Goal: Task Accomplishment & Management: Manage account settings

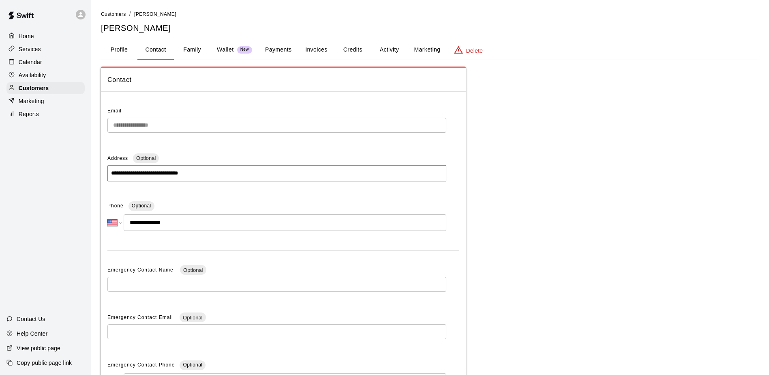
select select "**"
click at [36, 71] on div "Availability" at bounding box center [45, 75] width 78 height 12
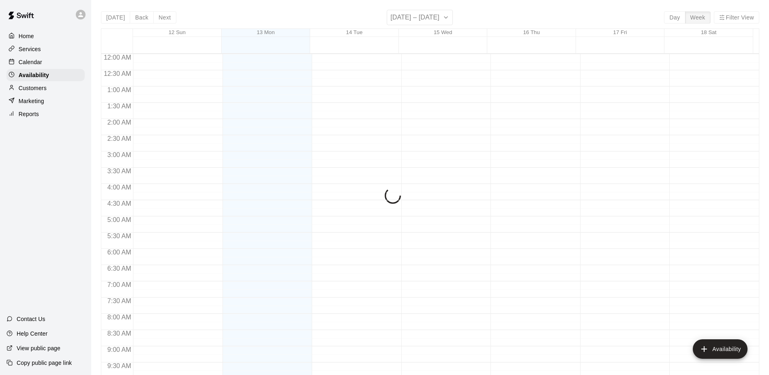
scroll to position [449, 0]
click at [39, 62] on p "Calendar" at bounding box center [31, 62] width 24 height 8
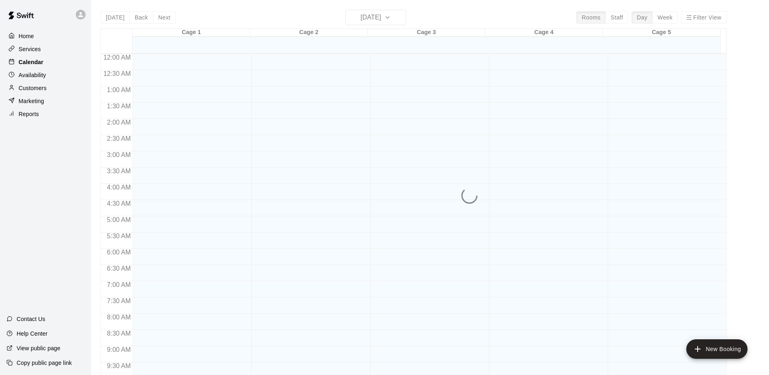
scroll to position [424, 0]
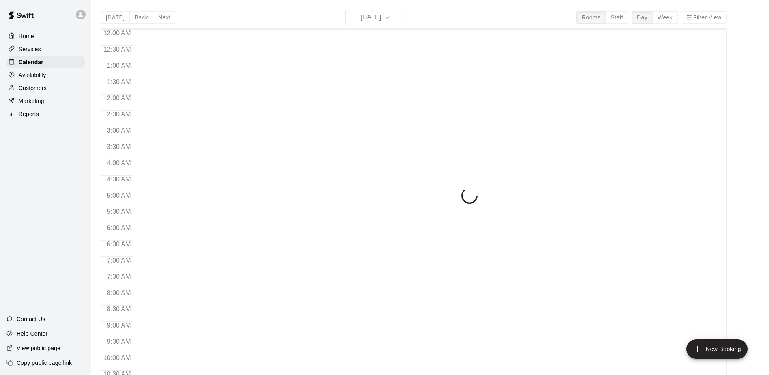
scroll to position [424, 0]
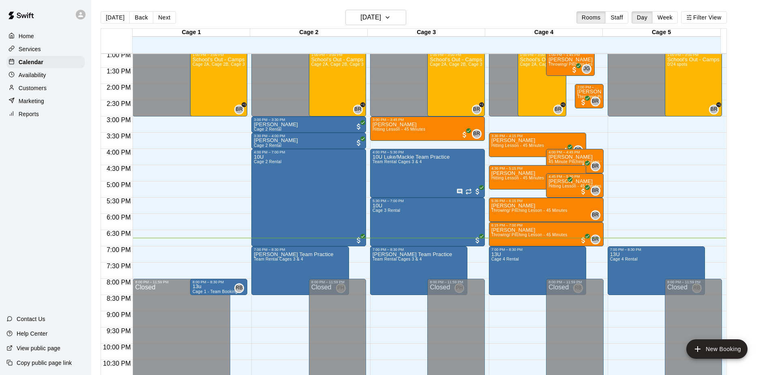
click at [237, 9] on main "Today Back Next Monday Oct 13 Rooms Staff Day Week Filter View Cage 1 13 Mon Ca…" at bounding box center [430, 194] width 678 height 388
click at [29, 92] on p "Customers" at bounding box center [33, 88] width 28 height 8
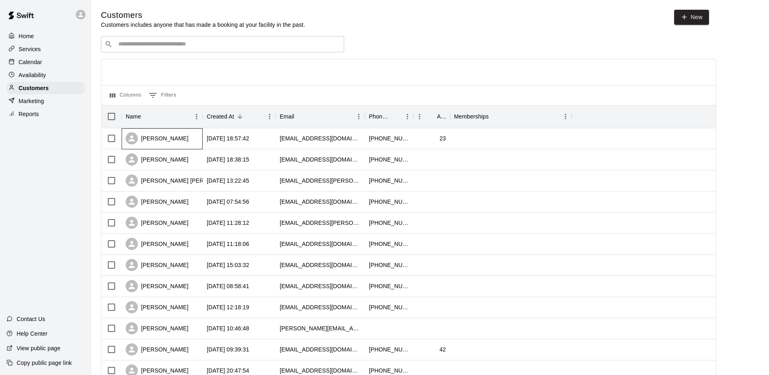
click at [165, 138] on div "[PERSON_NAME]" at bounding box center [157, 138] width 63 height 12
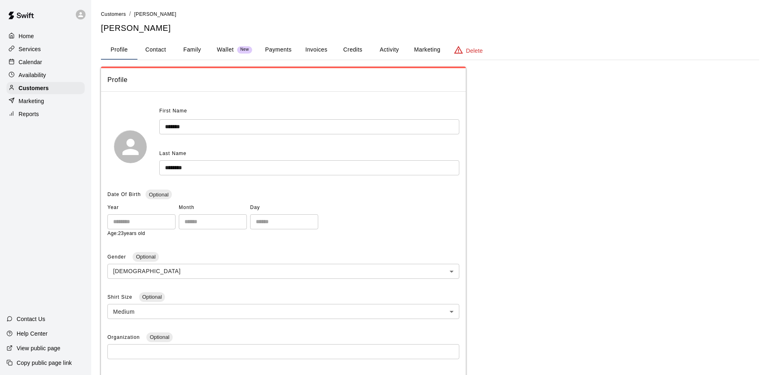
click at [161, 48] on button "Contact" at bounding box center [155, 49] width 36 height 19
select select "**"
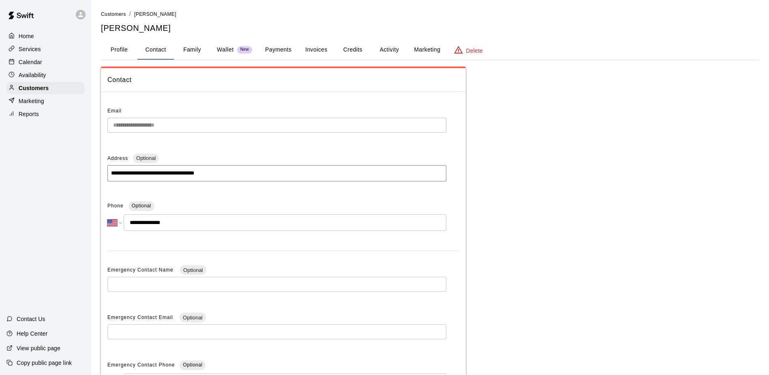
click at [33, 71] on div "Availability" at bounding box center [45, 75] width 78 height 12
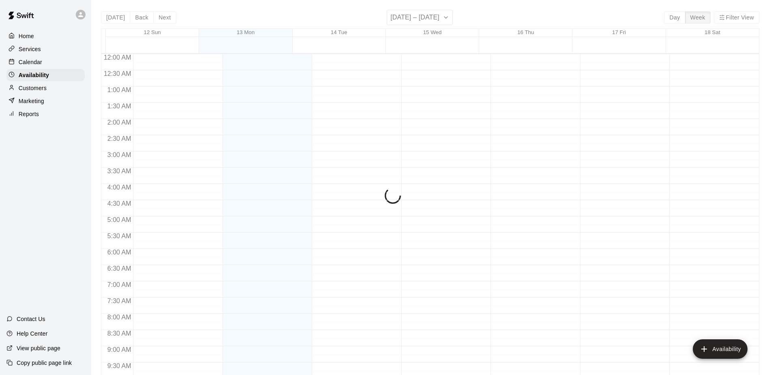
scroll to position [449, 0]
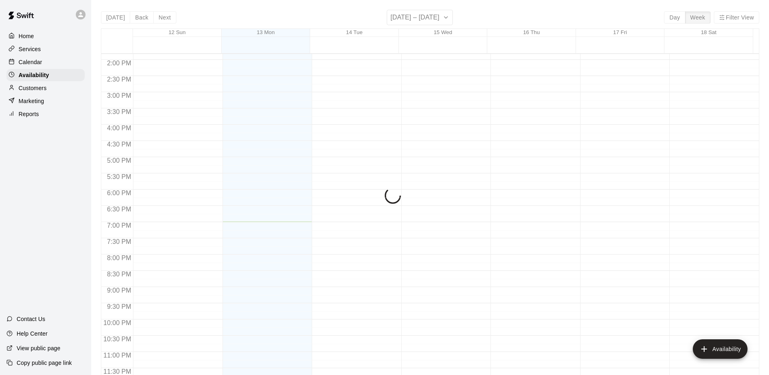
click at [34, 66] on p "Calendar" at bounding box center [31, 62] width 24 height 8
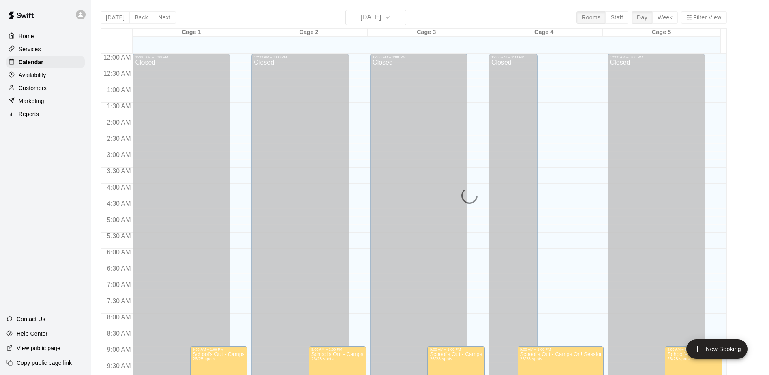
scroll to position [424, 0]
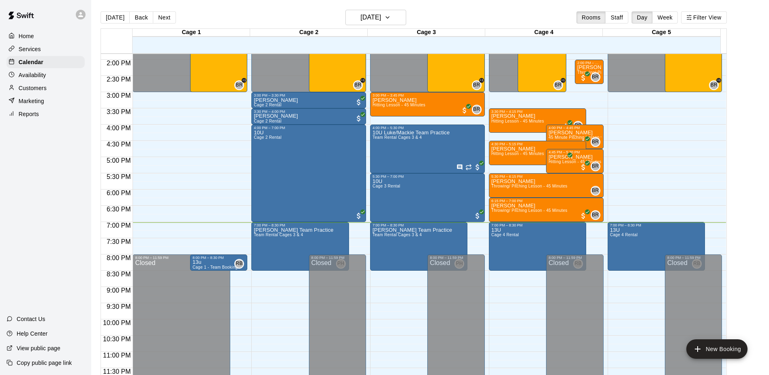
scroll to position [449, 0]
click at [39, 94] on div "Customers" at bounding box center [45, 88] width 78 height 12
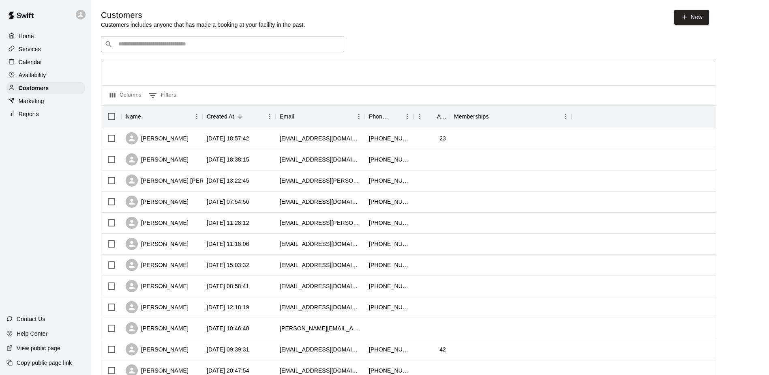
click at [45, 75] on p "Availability" at bounding box center [33, 75] width 28 height 8
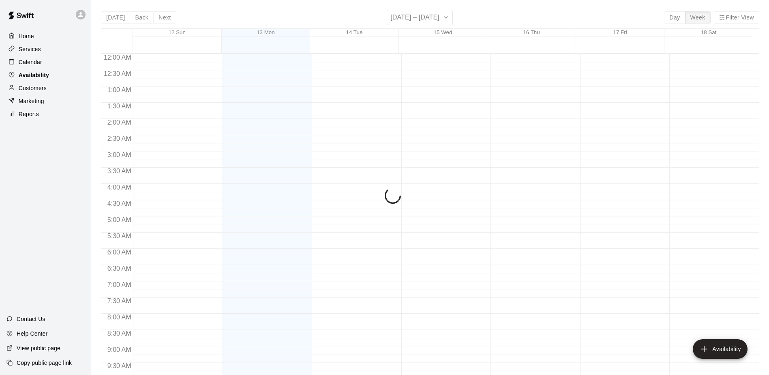
scroll to position [449, 0]
click at [45, 64] on div "Calendar" at bounding box center [45, 62] width 78 height 12
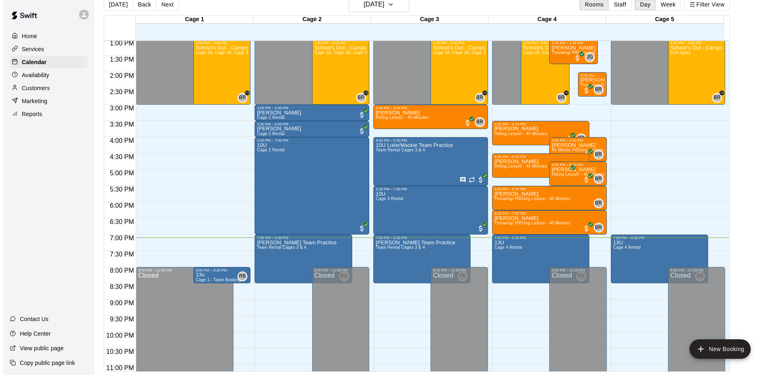
scroll to position [409, 0]
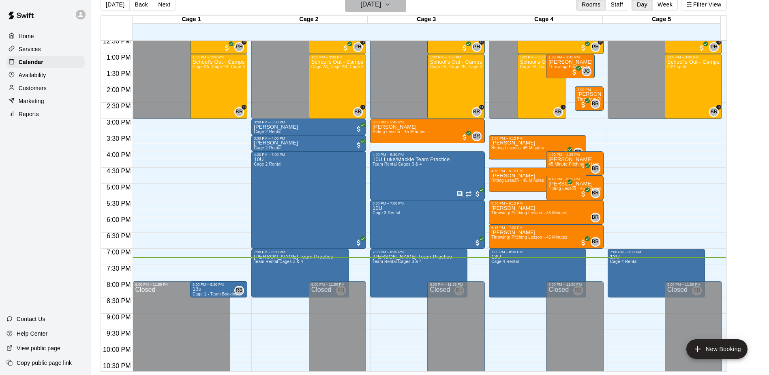
click at [377, 9] on h6 "[DATE]" at bounding box center [371, 4] width 21 height 11
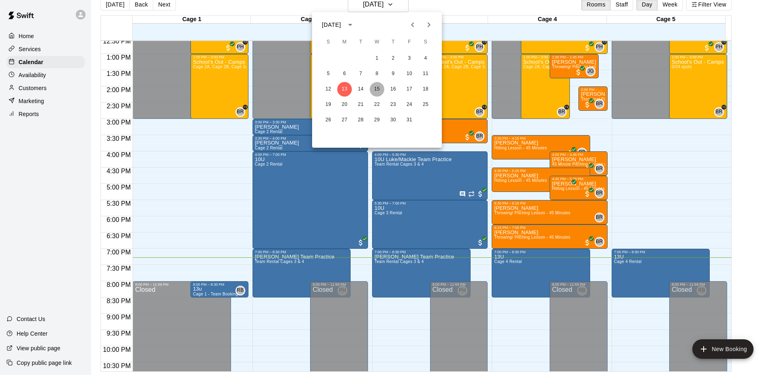
click at [380, 90] on button "15" at bounding box center [377, 89] width 15 height 15
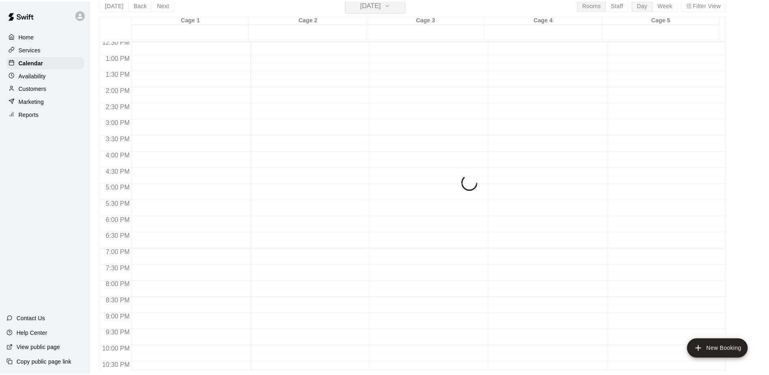
scroll to position [10, 0]
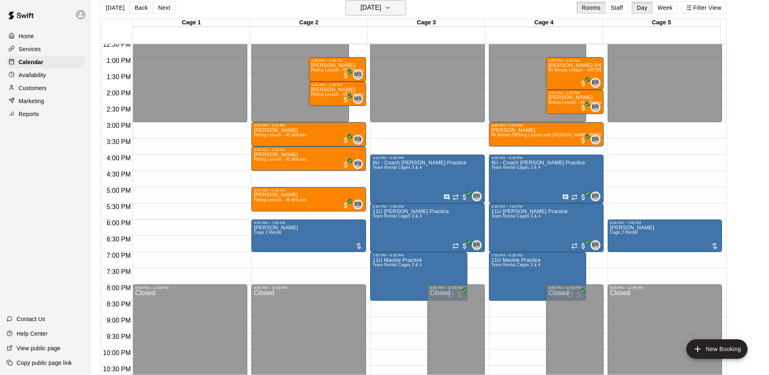
click at [361, 9] on h6 "[DATE]" at bounding box center [371, 7] width 21 height 11
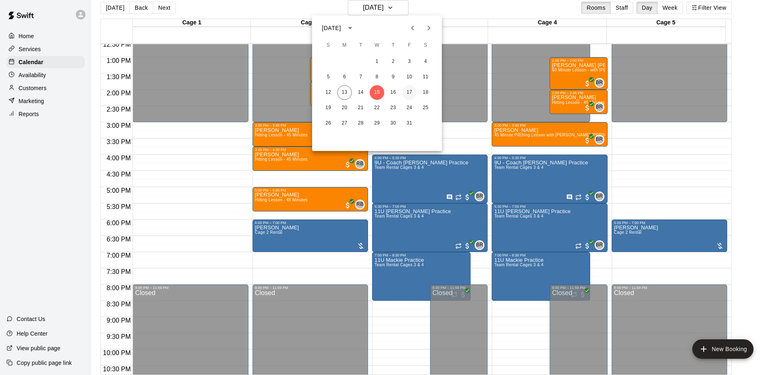
click at [412, 92] on button "17" at bounding box center [409, 92] width 15 height 15
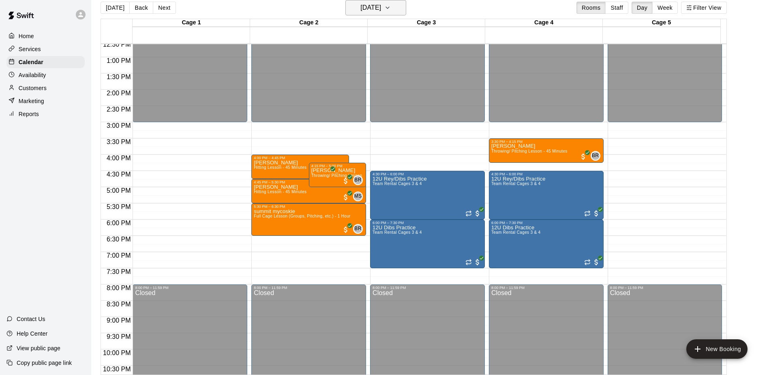
click at [367, 3] on h6 "[DATE]" at bounding box center [371, 7] width 21 height 11
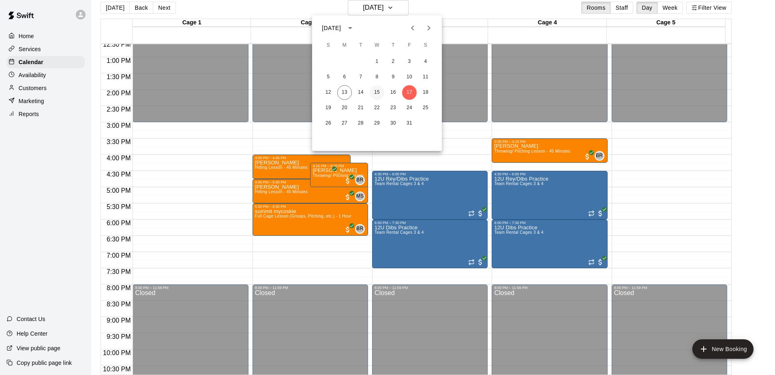
click at [378, 90] on button "15" at bounding box center [377, 92] width 15 height 15
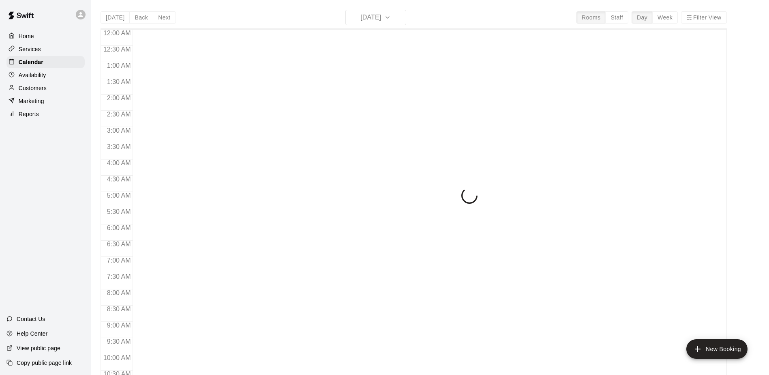
scroll to position [424, 0]
